Goal: Task Accomplishment & Management: Manage account settings

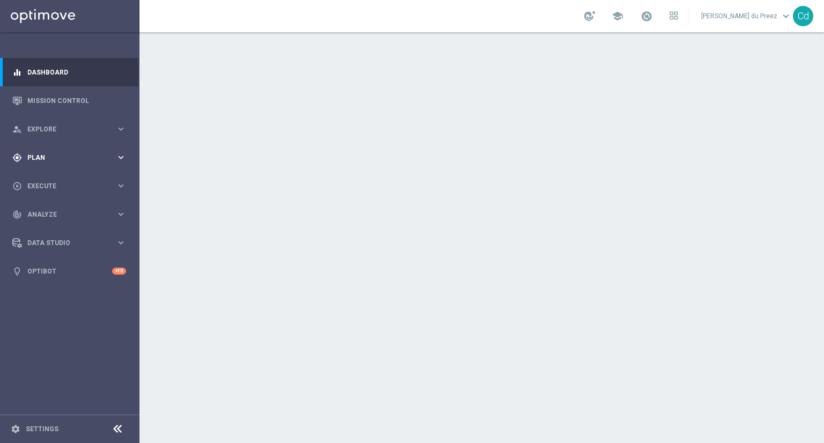
click at [36, 157] on span "Plan" at bounding box center [71, 158] width 89 height 6
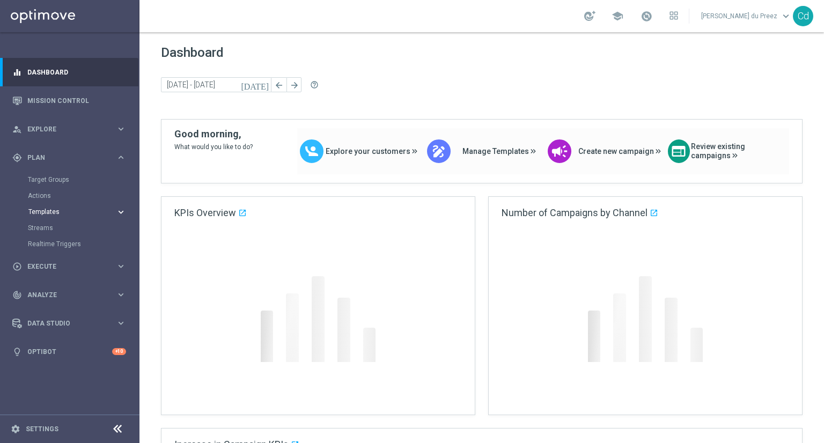
click at [51, 210] on span "Templates" at bounding box center [66, 212] width 77 height 6
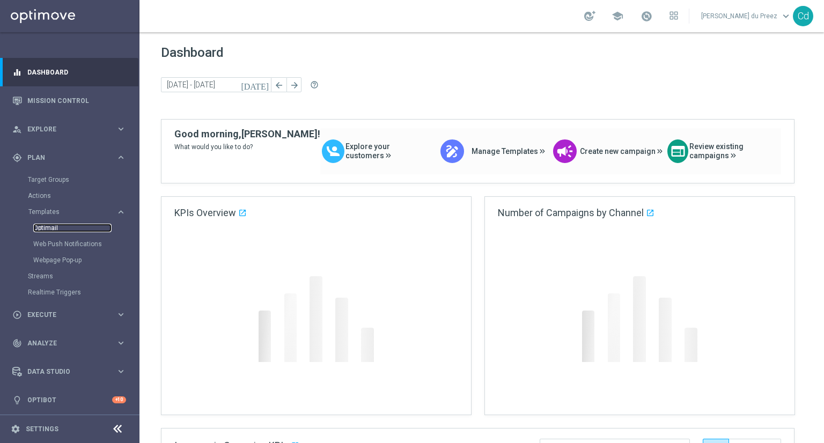
click at [51, 228] on link "Optimail" at bounding box center [72, 228] width 78 height 9
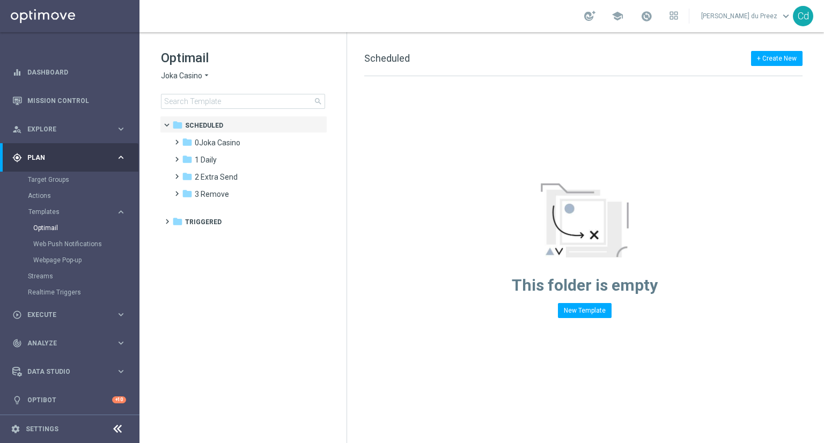
click at [178, 76] on span "Joka Casino" at bounding box center [181, 76] width 41 height 10
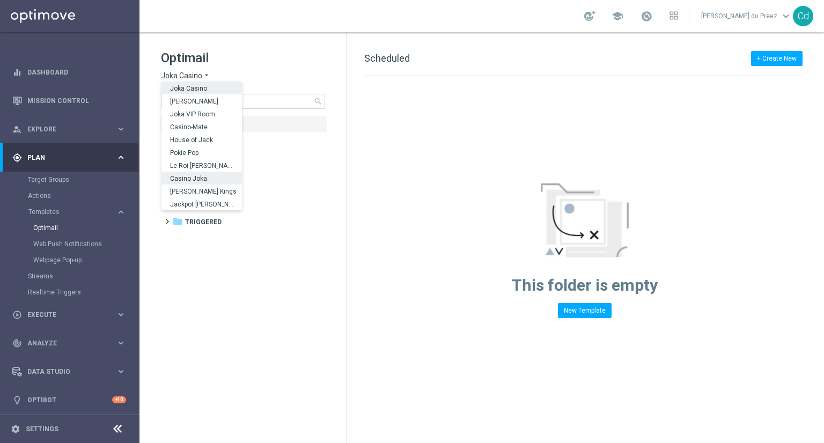
click at [0, 0] on span "Casino Joka" at bounding box center [0, 0] width 0 height 0
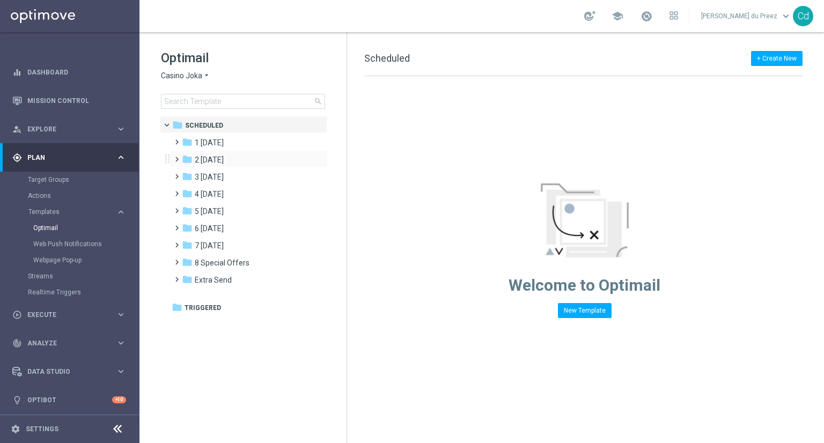
click at [176, 157] on span at bounding box center [174, 154] width 5 height 4
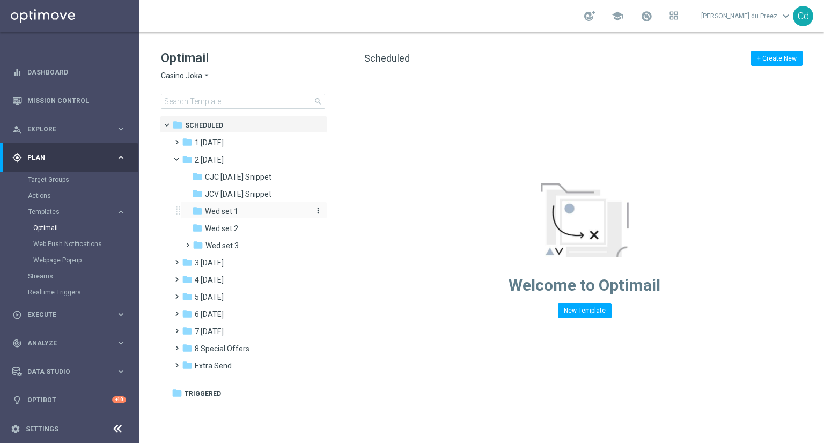
click at [230, 210] on span "Wed set 1" at bounding box center [221, 212] width 33 height 10
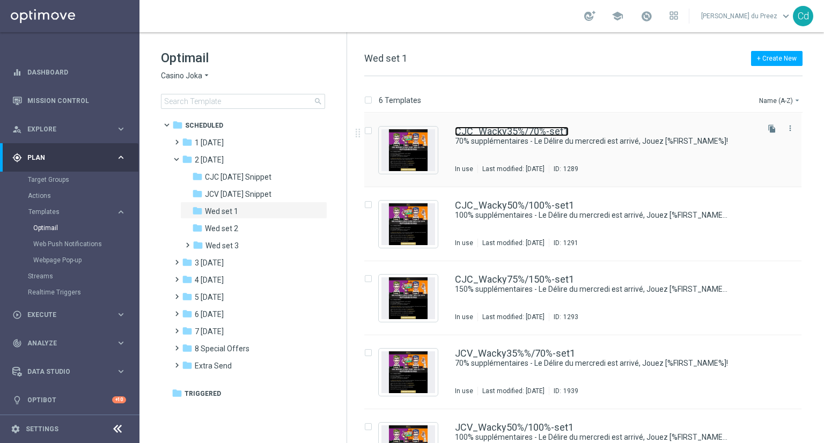
click at [491, 133] on link "CJC_Wacky35%/70%-set1" at bounding box center [512, 132] width 114 height 10
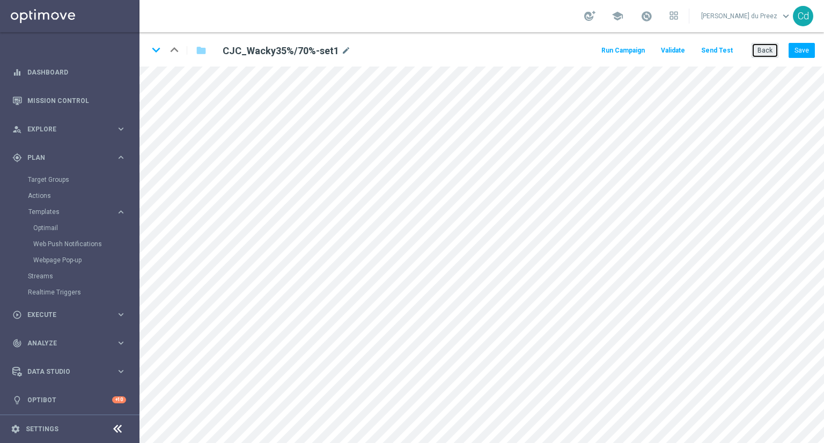
click at [765, 50] on button "Back" at bounding box center [765, 50] width 27 height 15
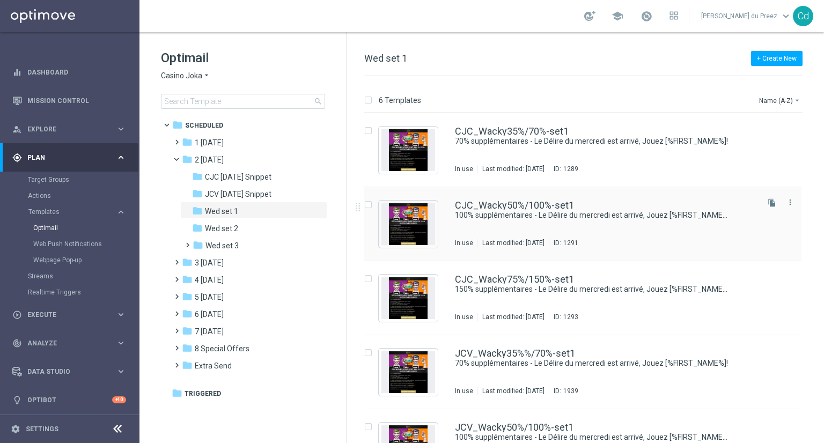
click at [513, 197] on div "CJC_Wacky50%/100%-set1 100% supplémentaires - Le Délire du mercredi est arrivé,…" at bounding box center [582, 224] width 437 height 74
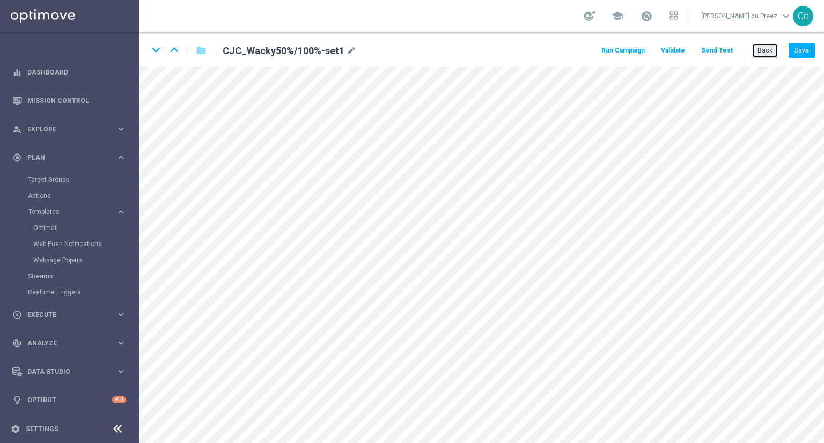
click at [762, 49] on button "Back" at bounding box center [765, 50] width 27 height 15
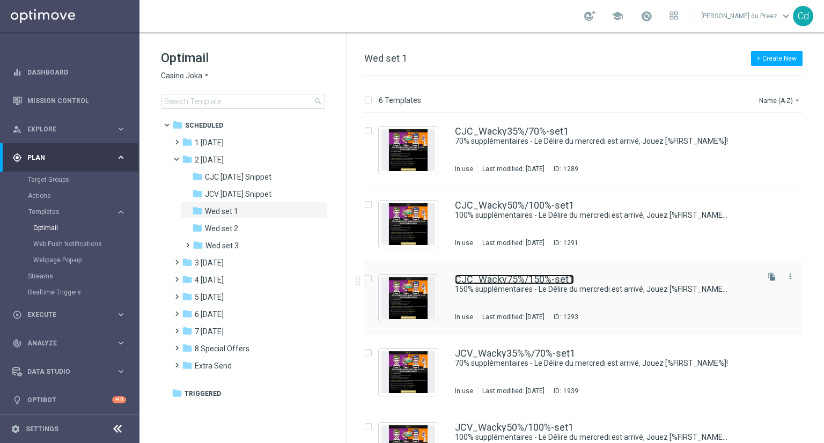
click at [534, 280] on link "CJC_Wacky75%/150%-set1" at bounding box center [514, 280] width 119 height 10
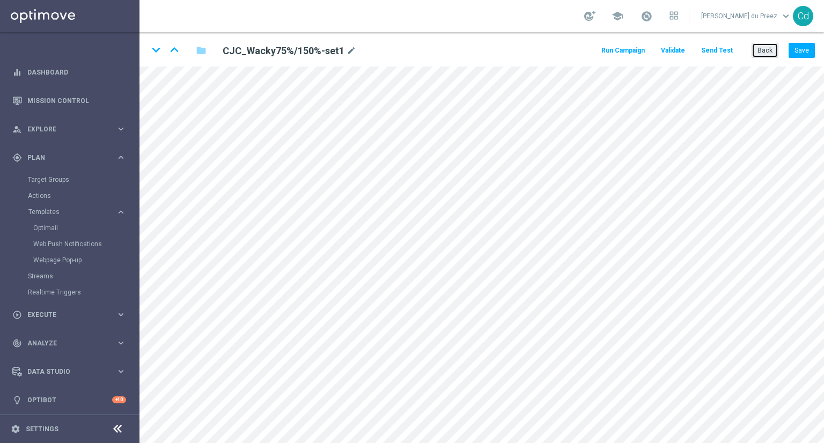
click at [762, 47] on button "Back" at bounding box center [765, 50] width 27 height 15
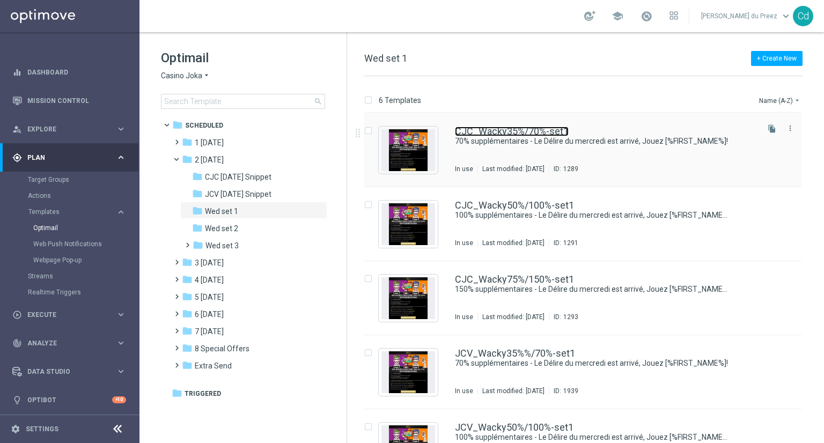
click at [514, 132] on link "CJC_Wacky35%/70%-set1" at bounding box center [512, 132] width 114 height 10
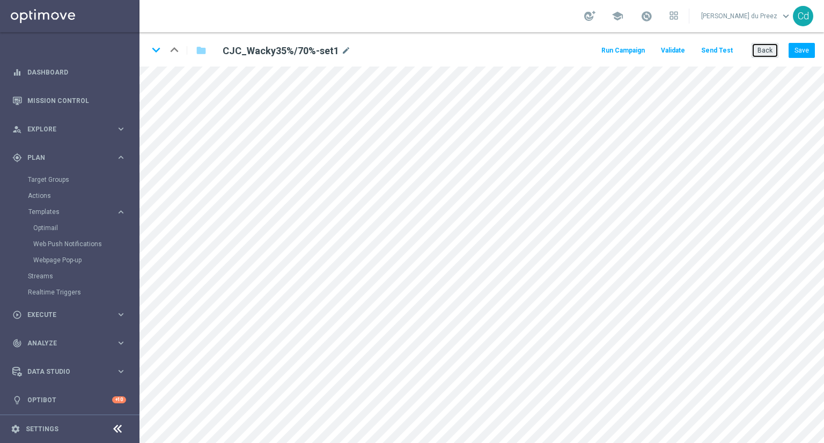
click at [771, 50] on button "Back" at bounding box center [765, 50] width 27 height 15
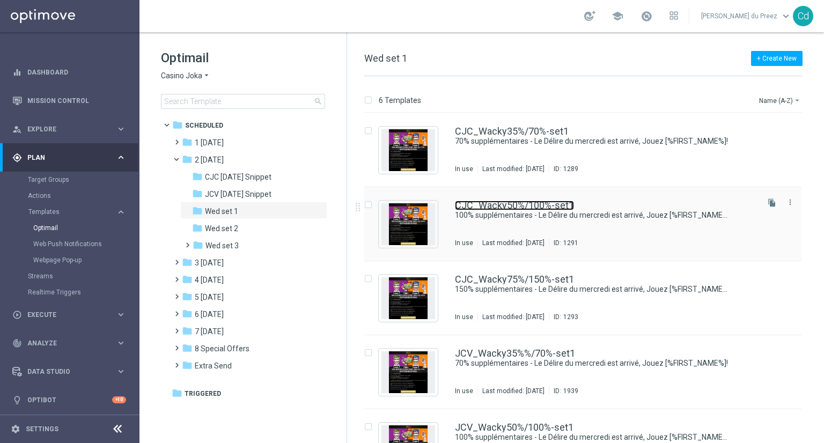
click at [534, 202] on link "CJC_Wacky50%/100%-set1" at bounding box center [514, 206] width 119 height 10
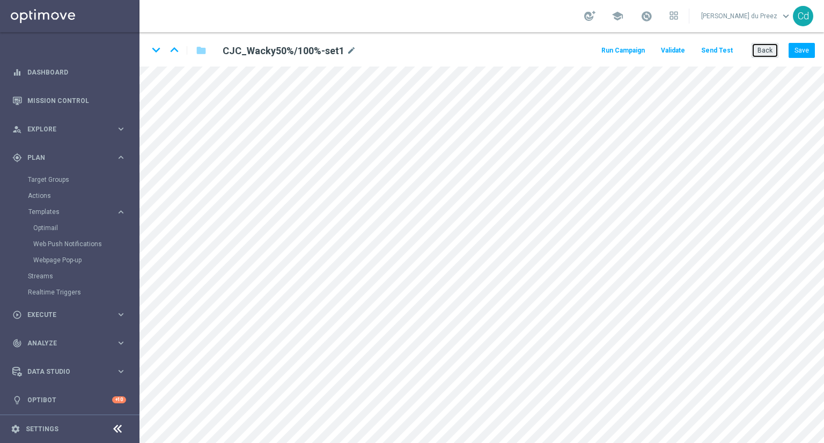
drag, startPoint x: 761, startPoint y: 56, endPoint x: 754, endPoint y: 57, distance: 7.0
click at [761, 56] on button "Back" at bounding box center [765, 50] width 27 height 15
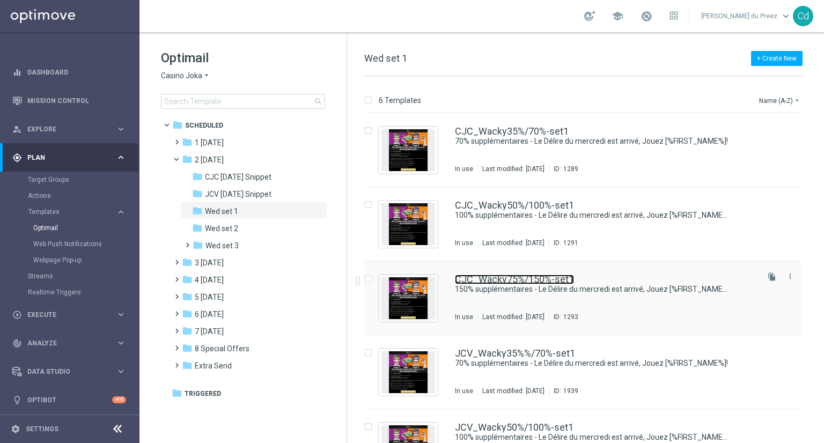
click at [556, 280] on link "CJC_Wacky75%/150%-set1" at bounding box center [514, 280] width 119 height 10
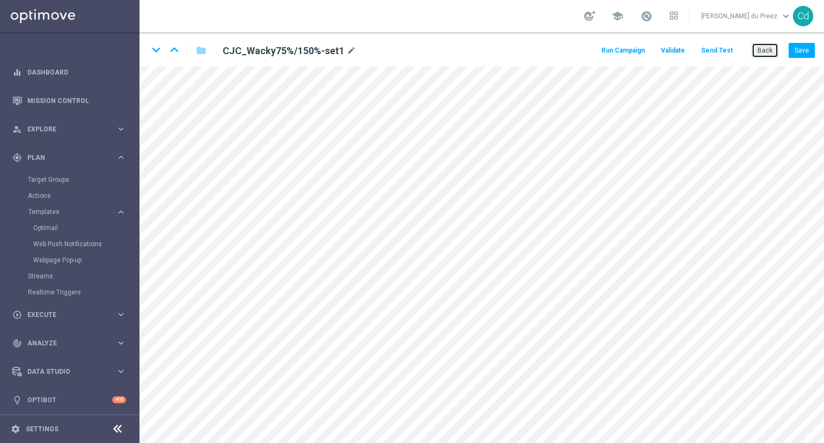
click at [769, 48] on button "Back" at bounding box center [765, 50] width 27 height 15
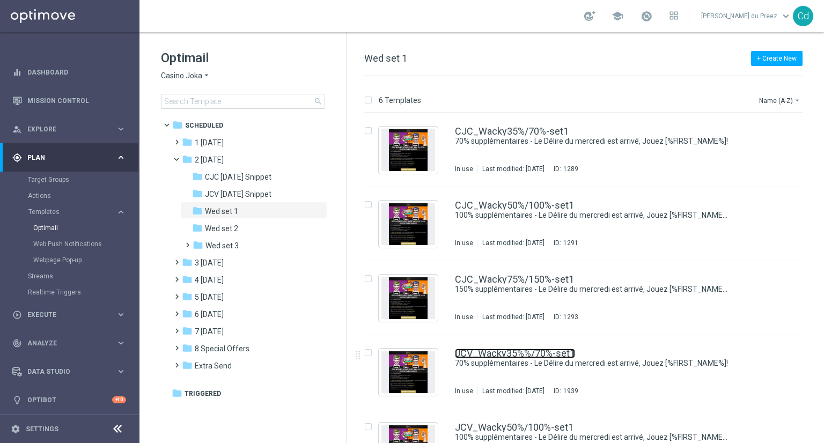
click at [554, 353] on link "JCV_Wacky35%%/70%-set1" at bounding box center [515, 354] width 120 height 10
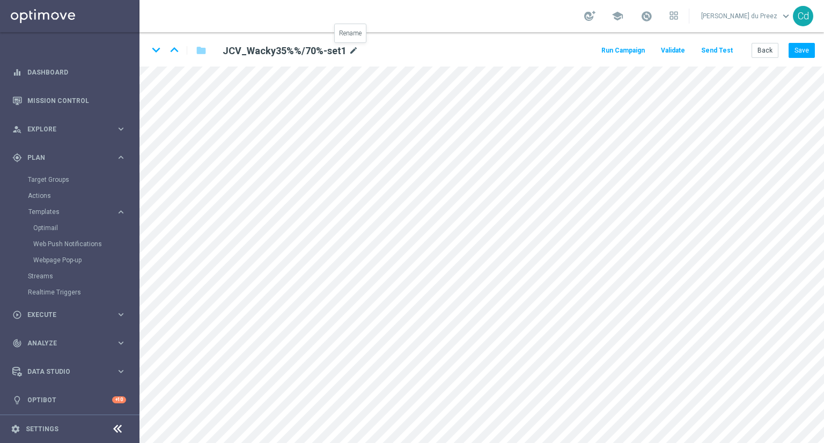
click at [349, 49] on icon "mode_edit" at bounding box center [354, 51] width 10 height 13
click at [321, 53] on input "JCV_Wacky35%%/70%-set1" at bounding box center [348, 50] width 266 height 15
type input "JCV_Wacky35%/70%-set1"
click at [498, 48] on div "keyboard_arrow_down keyboard_arrow_up folder JCV_Wacky35%/70%-set1 Run Campaign…" at bounding box center [482, 49] width 685 height 34
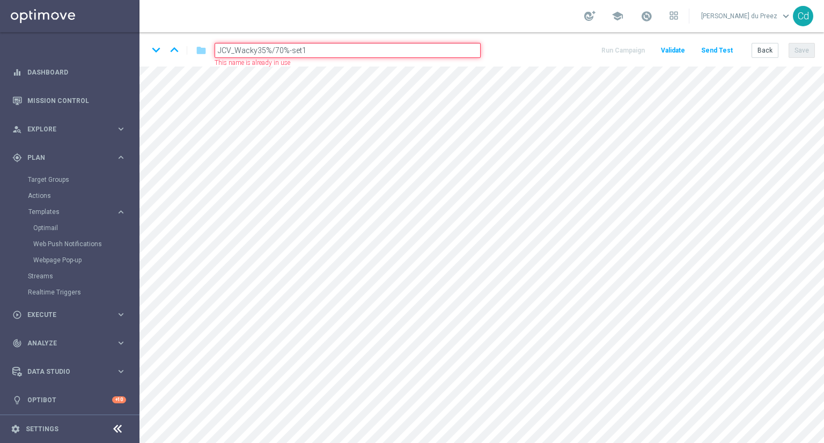
click at [316, 46] on input "JCV_Wacky35%/70%-set1" at bounding box center [348, 50] width 266 height 15
click at [523, 49] on div "keyboard_arrow_down keyboard_arrow_up folder JCV_Wacky35%/70%-set1 Name length …" at bounding box center [482, 49] width 685 height 34
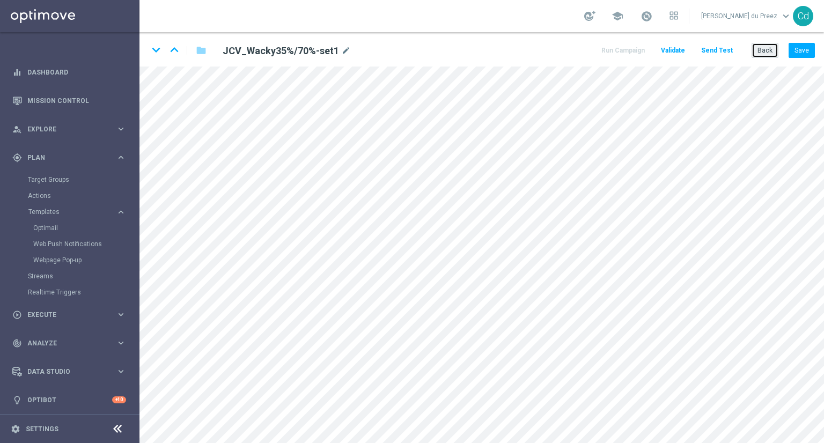
click at [768, 47] on button "Back" at bounding box center [765, 50] width 27 height 15
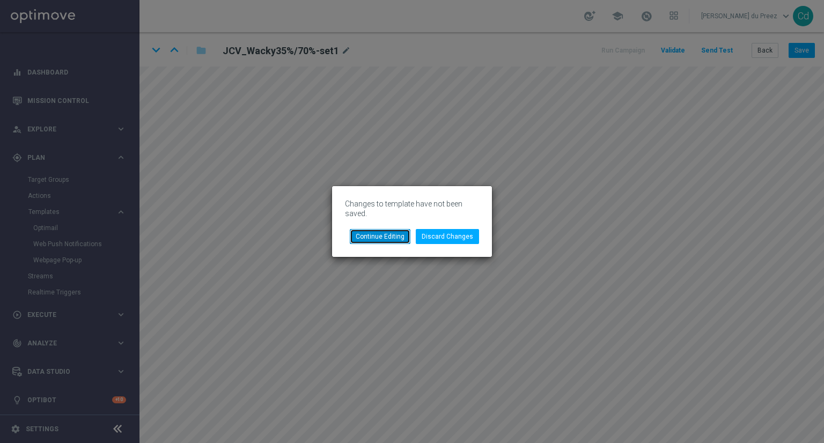
click at [394, 237] on button "Continue Editing" at bounding box center [380, 236] width 61 height 15
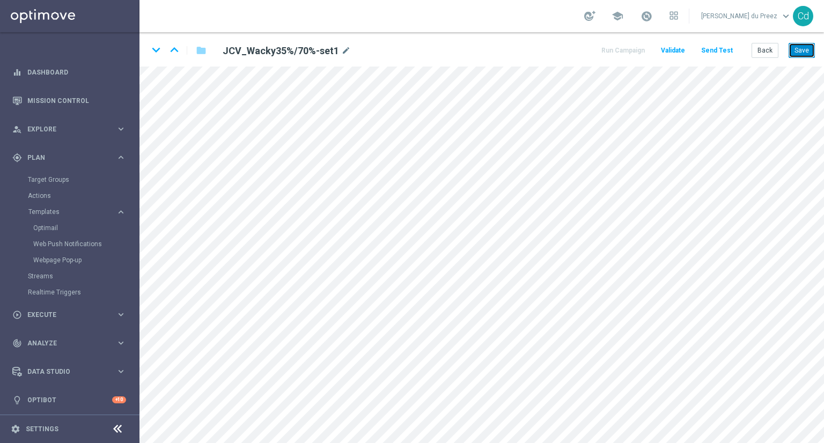
click at [804, 52] on button "Save" at bounding box center [802, 50] width 26 height 15
click at [774, 46] on button "Back" at bounding box center [765, 50] width 27 height 15
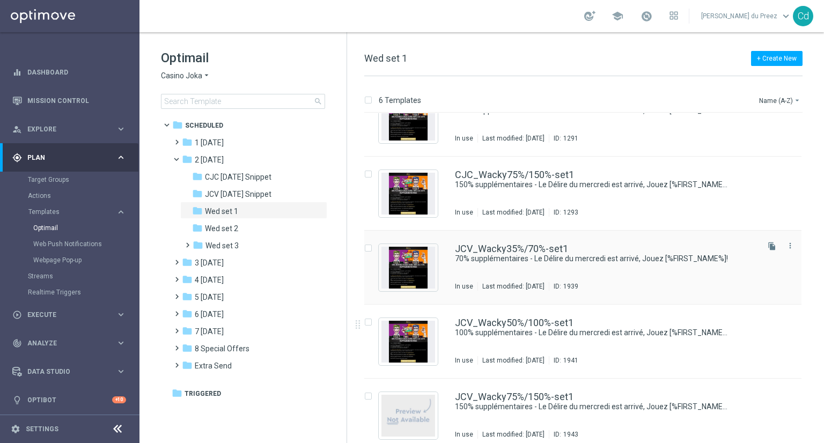
scroll to position [114, 0]
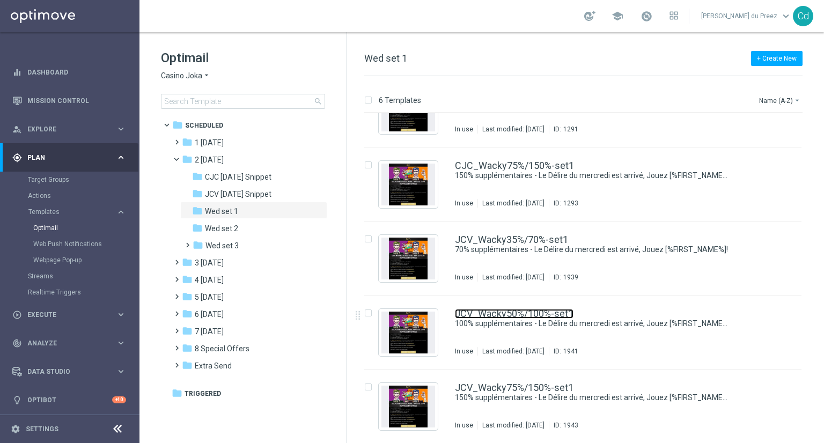
drag, startPoint x: 541, startPoint y: 312, endPoint x: 574, endPoint y: 313, distance: 33.3
click at [541, 312] on link "JCV_Wacky50%/100%-set1" at bounding box center [514, 314] width 119 height 10
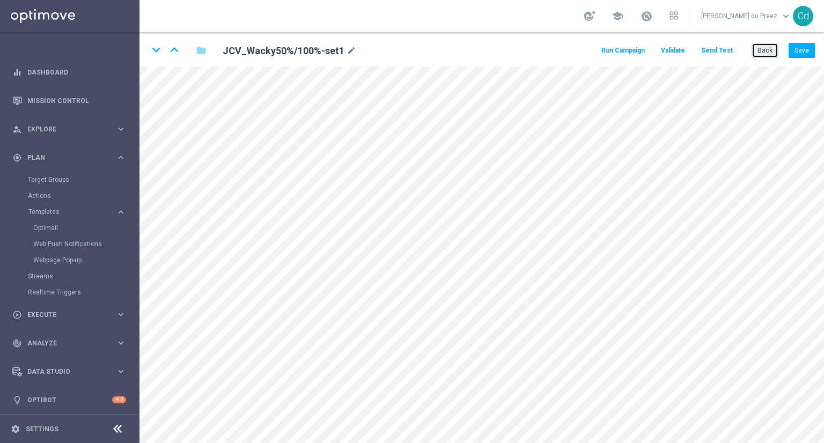
click at [768, 50] on button "Back" at bounding box center [765, 50] width 27 height 15
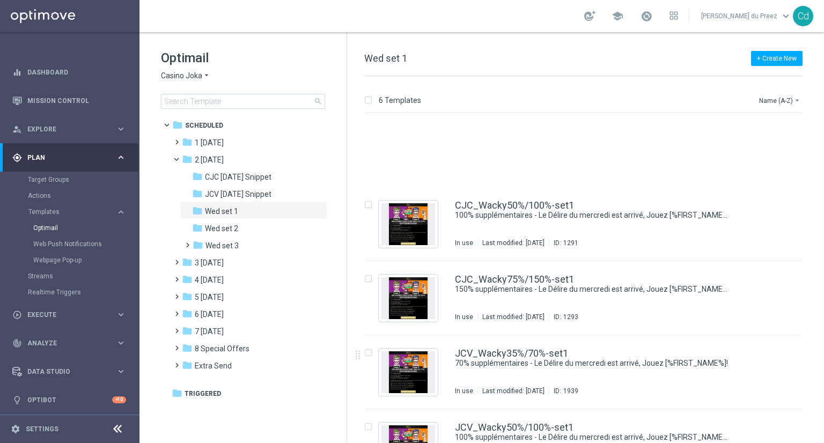
scroll to position [114, 0]
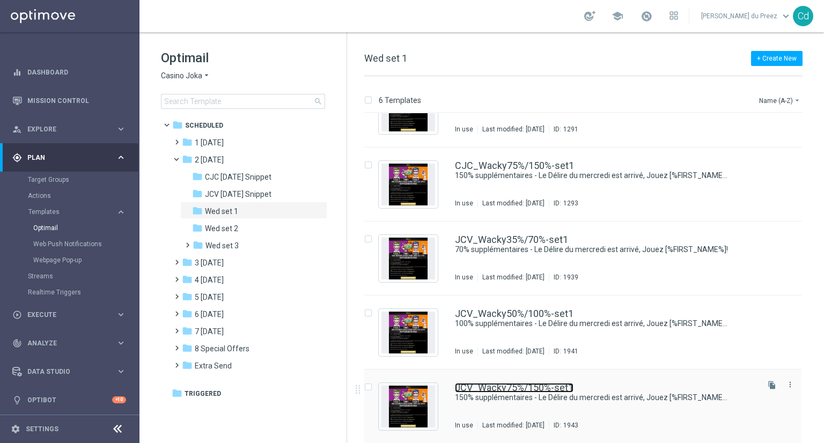
click at [521, 388] on link "JCV_Wacky75%/150%-set1" at bounding box center [514, 388] width 119 height 10
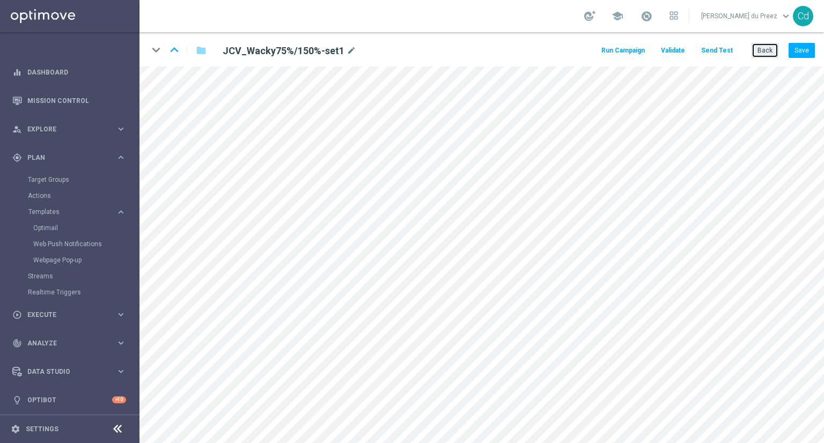
click at [768, 53] on button "Back" at bounding box center [765, 50] width 27 height 15
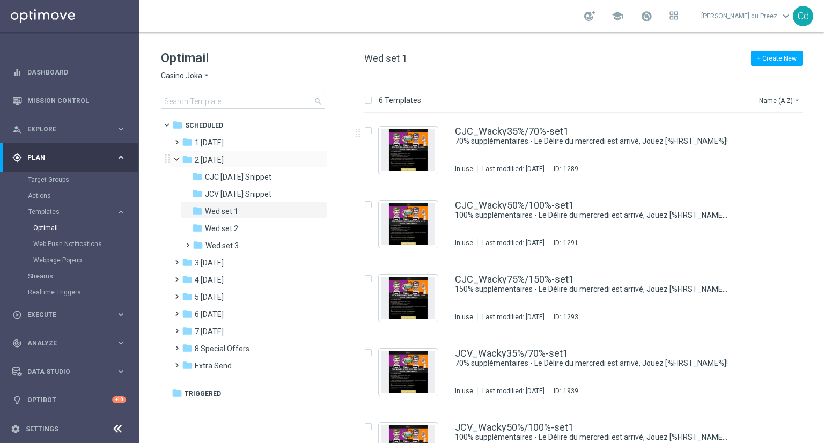
click at [179, 159] on span at bounding box center [181, 157] width 4 height 5
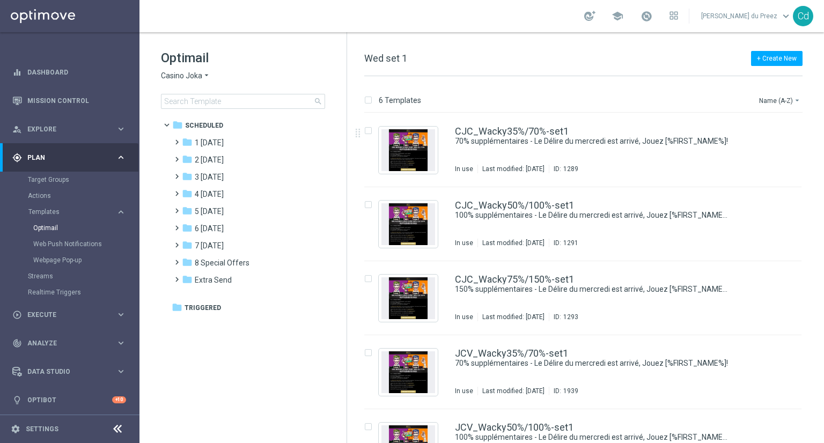
click at [179, 74] on span "Casino Joka" at bounding box center [181, 76] width 41 height 10
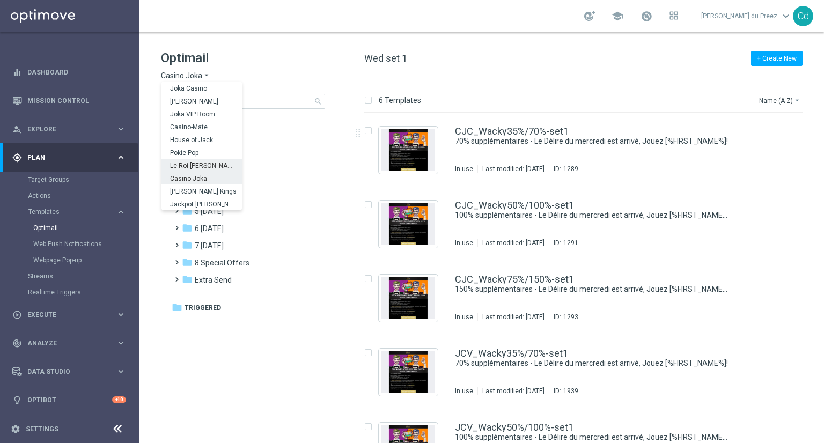
click at [0, 0] on span "Le Roi [PERSON_NAME]" at bounding box center [0, 0] width 0 height 0
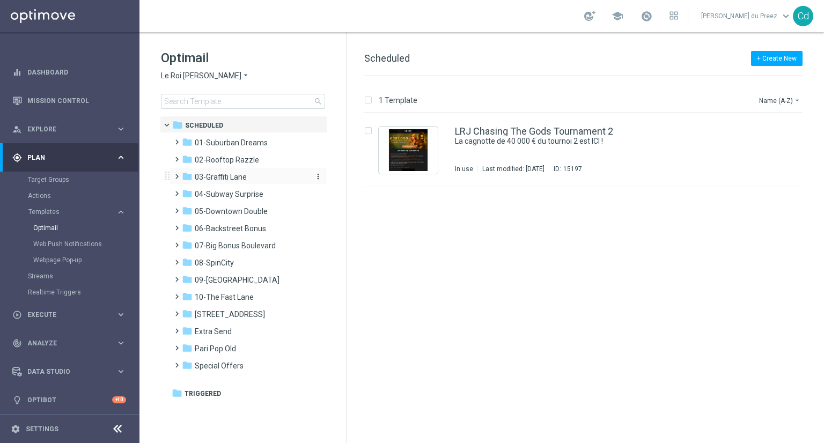
click at [217, 176] on span "03-Graffiti Lane" at bounding box center [221, 177] width 52 height 10
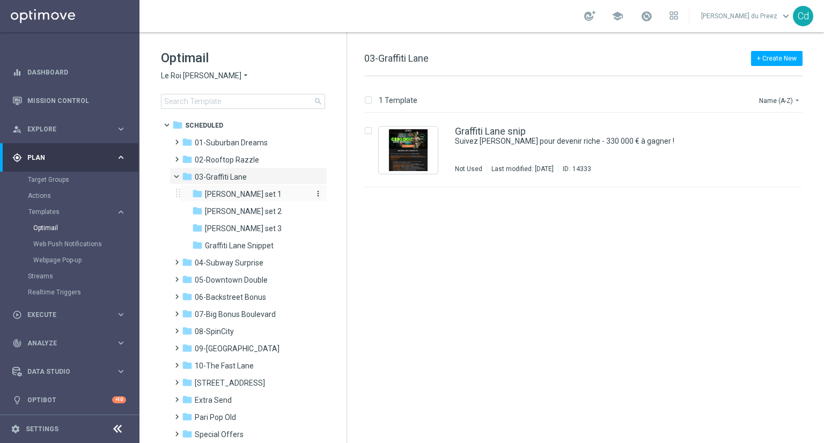
click at [229, 198] on span "[PERSON_NAME] set 1" at bounding box center [243, 194] width 77 height 10
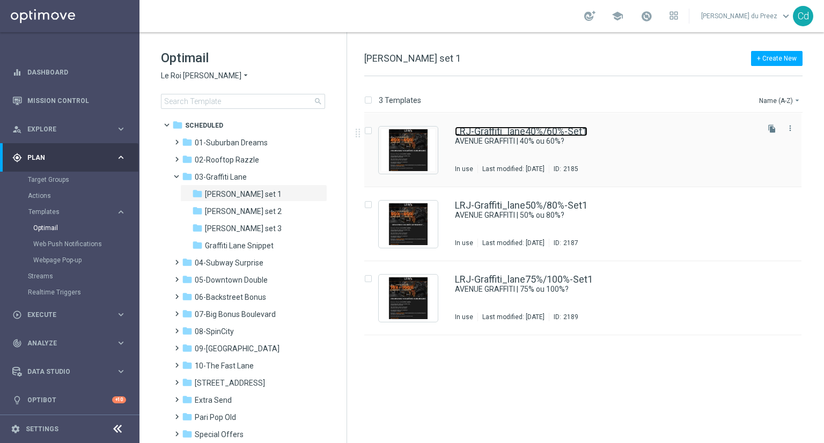
click at [525, 132] on link "LRJ-Graffiti_lane40%/60%-Set1" at bounding box center [521, 132] width 133 height 10
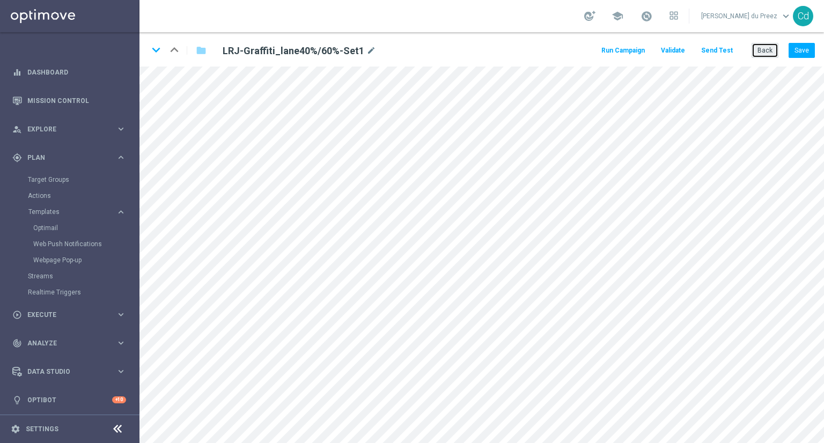
click at [765, 52] on button "Back" at bounding box center [765, 50] width 27 height 15
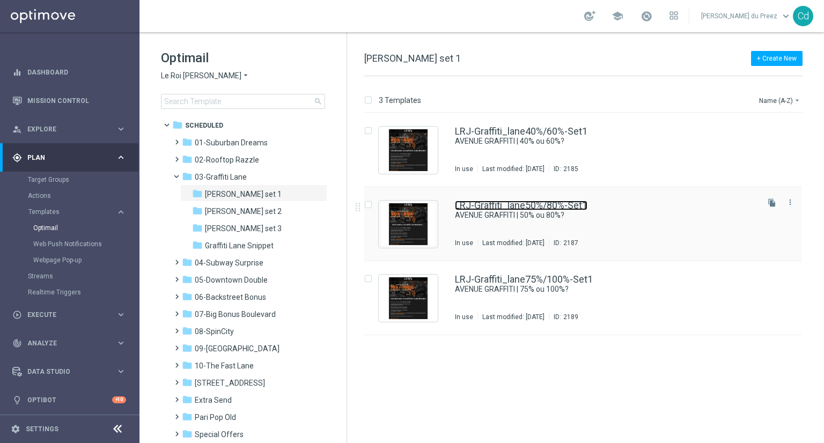
click at [530, 209] on link "LRJ-Graffiti_lane50%/80%-Set1" at bounding box center [521, 206] width 133 height 10
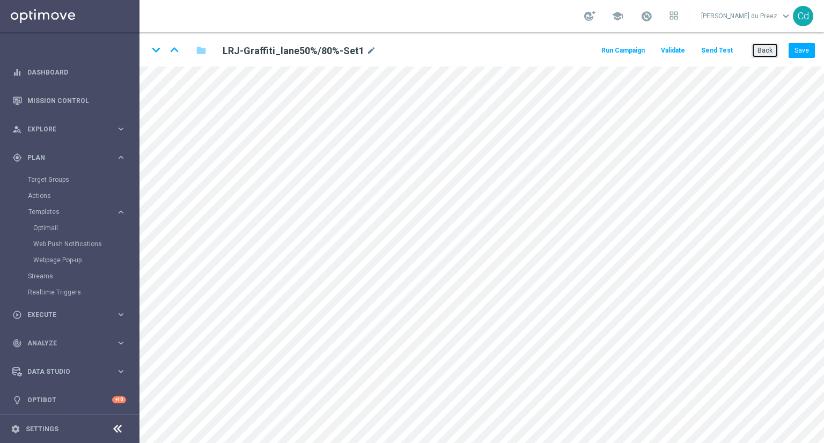
click at [771, 54] on button "Back" at bounding box center [765, 50] width 27 height 15
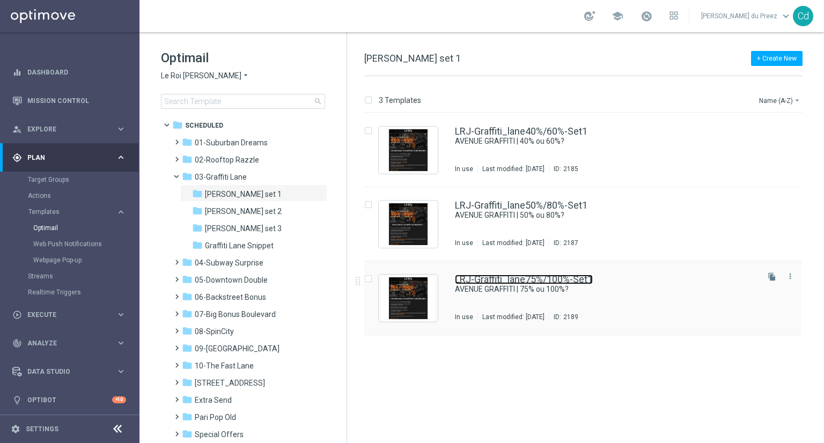
click at [558, 280] on link "LRJ-Graffiti_lane75%/100%-Set1" at bounding box center [524, 280] width 138 height 10
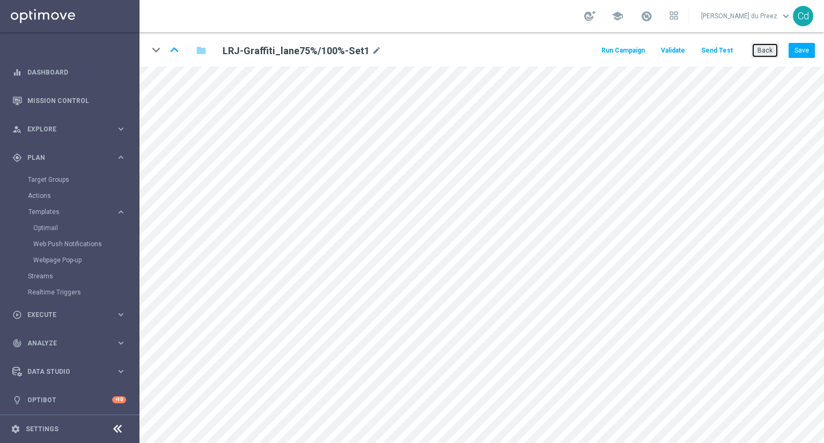
click at [766, 49] on button "Back" at bounding box center [765, 50] width 27 height 15
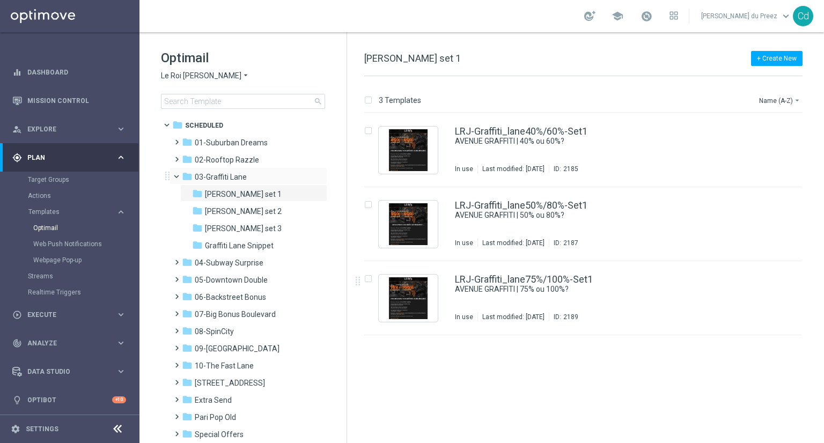
click at [179, 176] on span at bounding box center [181, 174] width 4 height 5
